Goal: Transaction & Acquisition: Purchase product/service

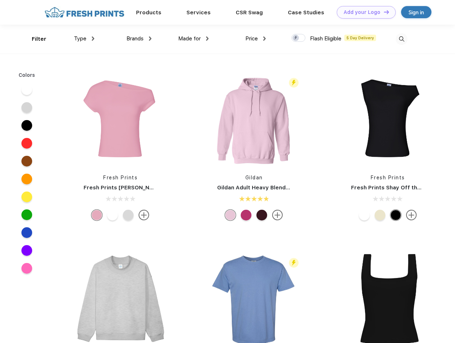
click at [364, 12] on link "Add your Logo Design Tool" at bounding box center [366, 12] width 59 height 12
click at [0, 0] on div "Design Tool" at bounding box center [0, 0] width 0 height 0
click at [383, 12] on link "Add your Logo Design Tool" at bounding box center [366, 12] width 59 height 12
click at [34, 39] on div "Filter" at bounding box center [39, 39] width 15 height 8
click at [84, 39] on span "Type" at bounding box center [80, 38] width 12 height 6
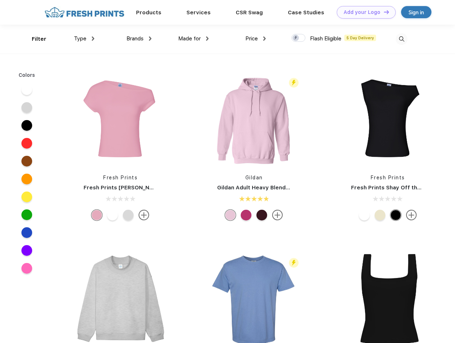
click at [139, 39] on span "Brands" at bounding box center [134, 38] width 17 height 6
click at [194, 39] on span "Made for" at bounding box center [189, 38] width 22 height 6
click at [256, 39] on span "Price" at bounding box center [251, 38] width 12 height 6
click at [299, 38] on div at bounding box center [298, 38] width 14 height 8
click at [296, 38] on input "checkbox" at bounding box center [293, 36] width 5 height 5
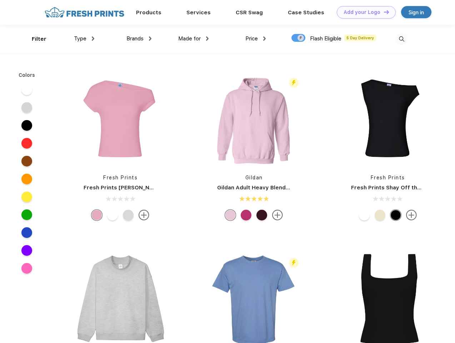
click at [401, 39] on img at bounding box center [402, 39] width 12 height 12
